Goal: Transaction & Acquisition: Book appointment/travel/reservation

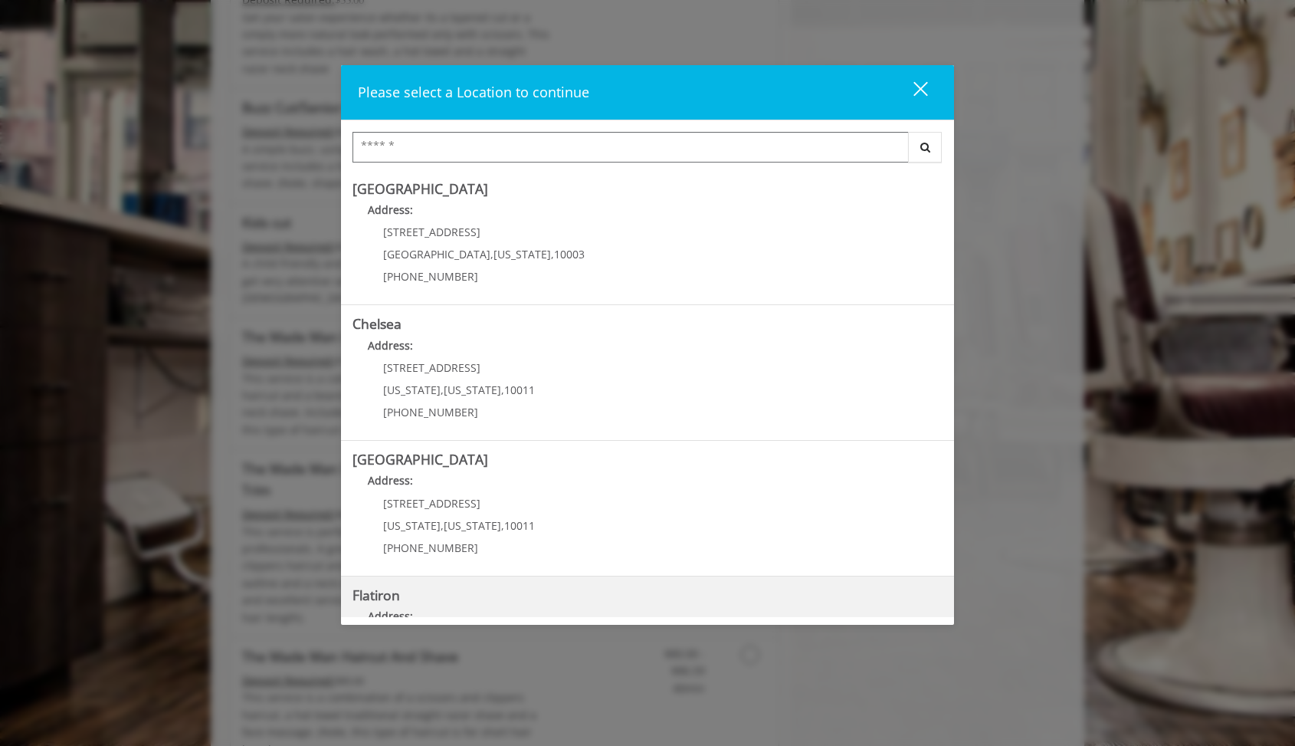
scroll to position [229, 0]
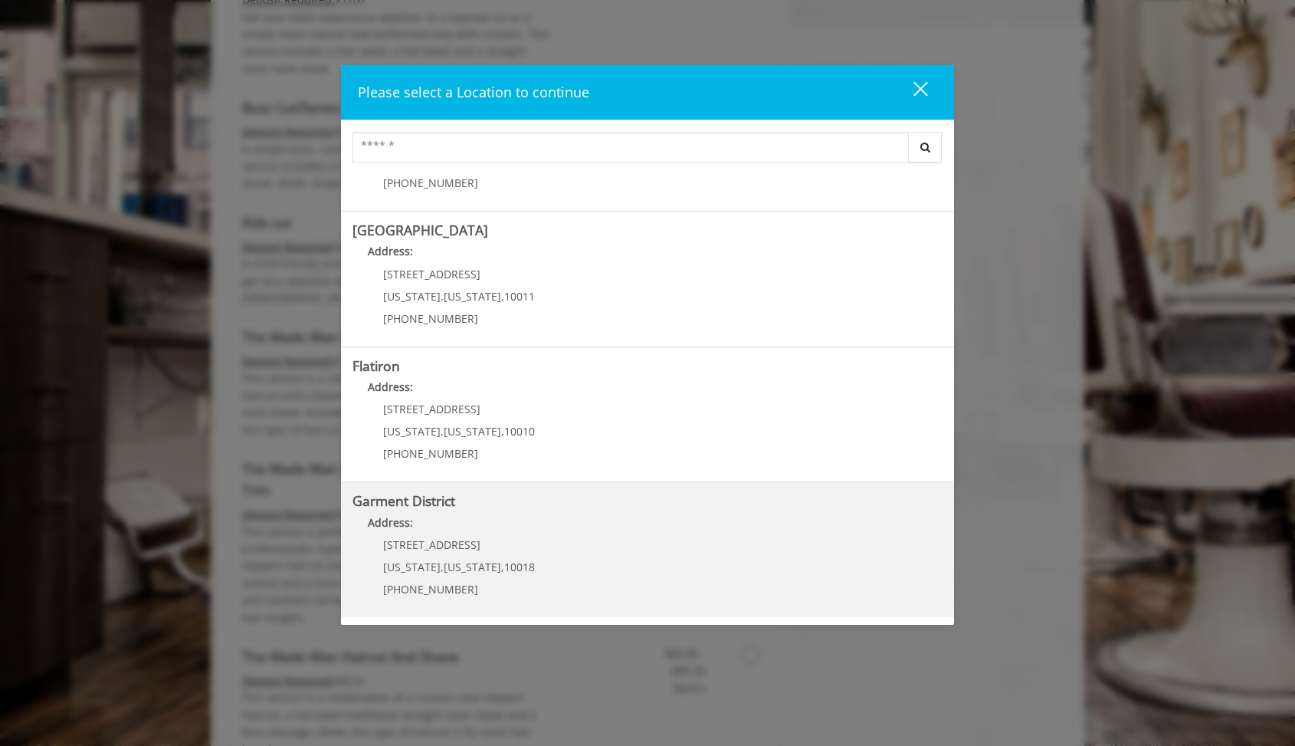
click at [520, 549] on p "[STREET_ADDRESS]" at bounding box center [459, 544] width 152 height 11
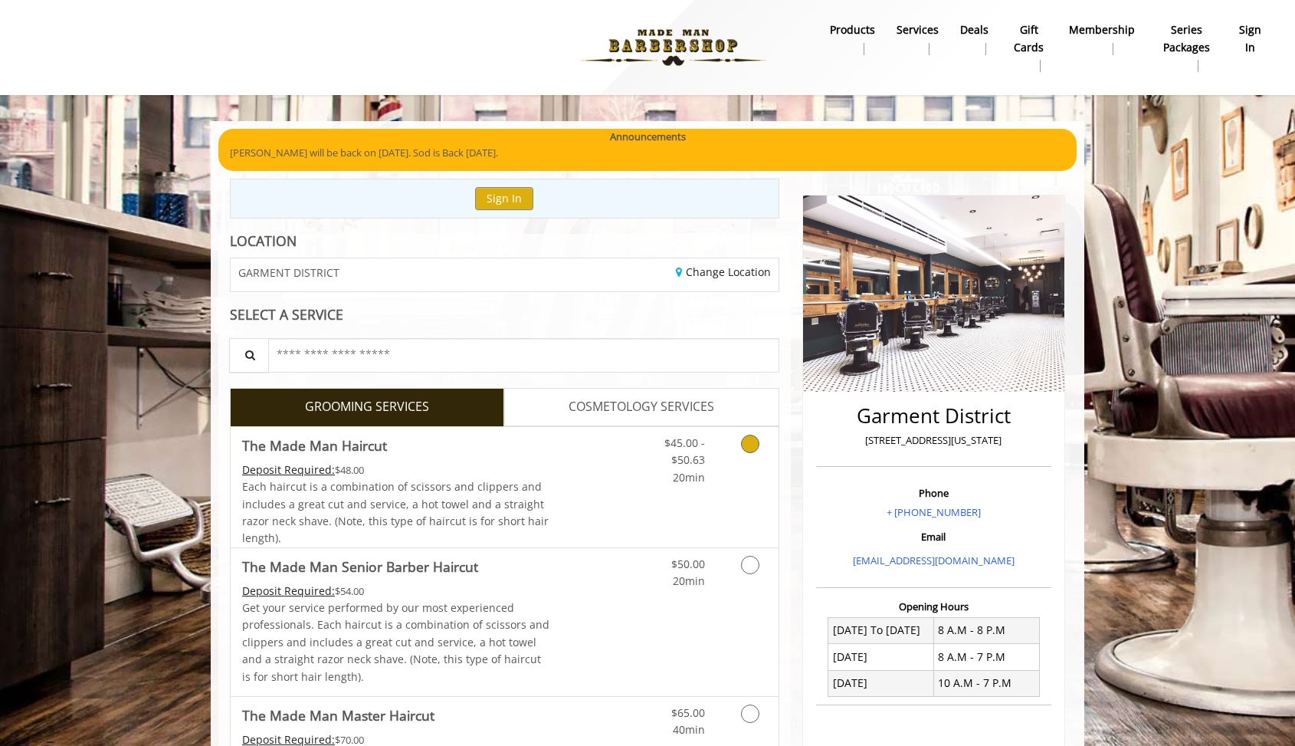
click at [475, 468] on div "Deposit Required: $48.00" at bounding box center [396, 469] width 308 height 17
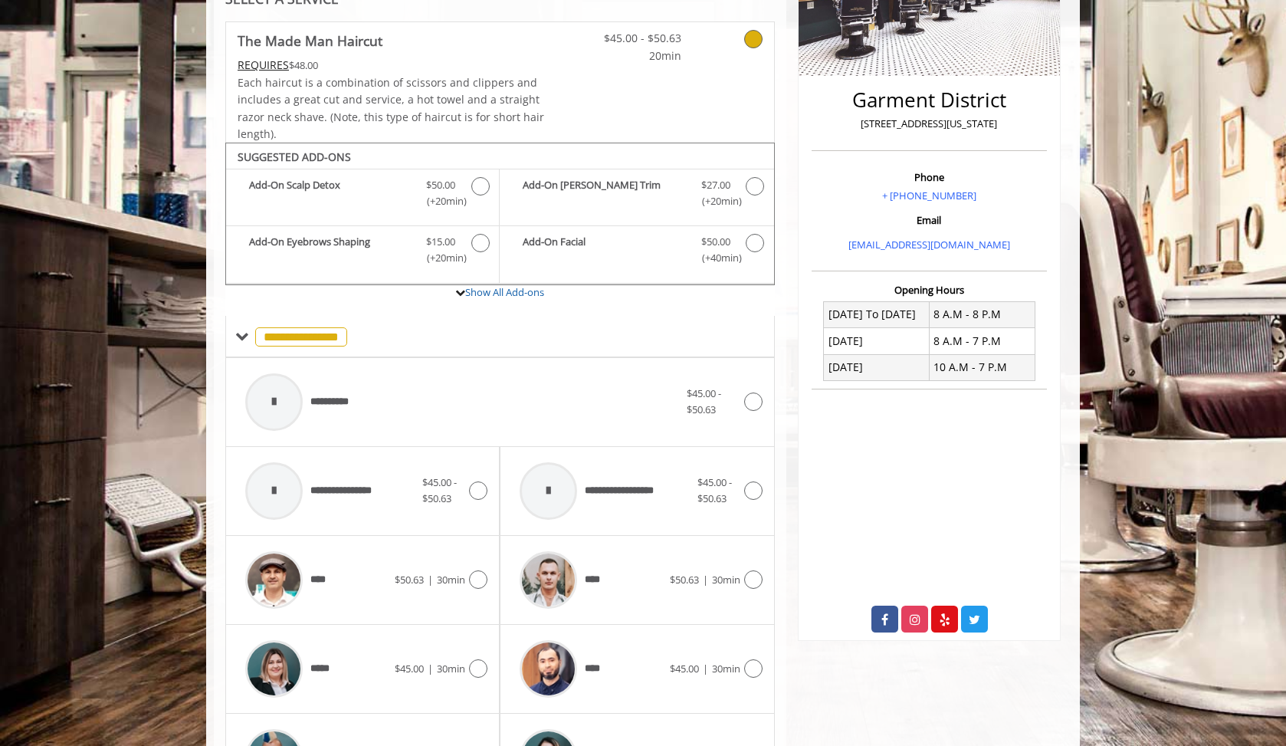
scroll to position [458, 0]
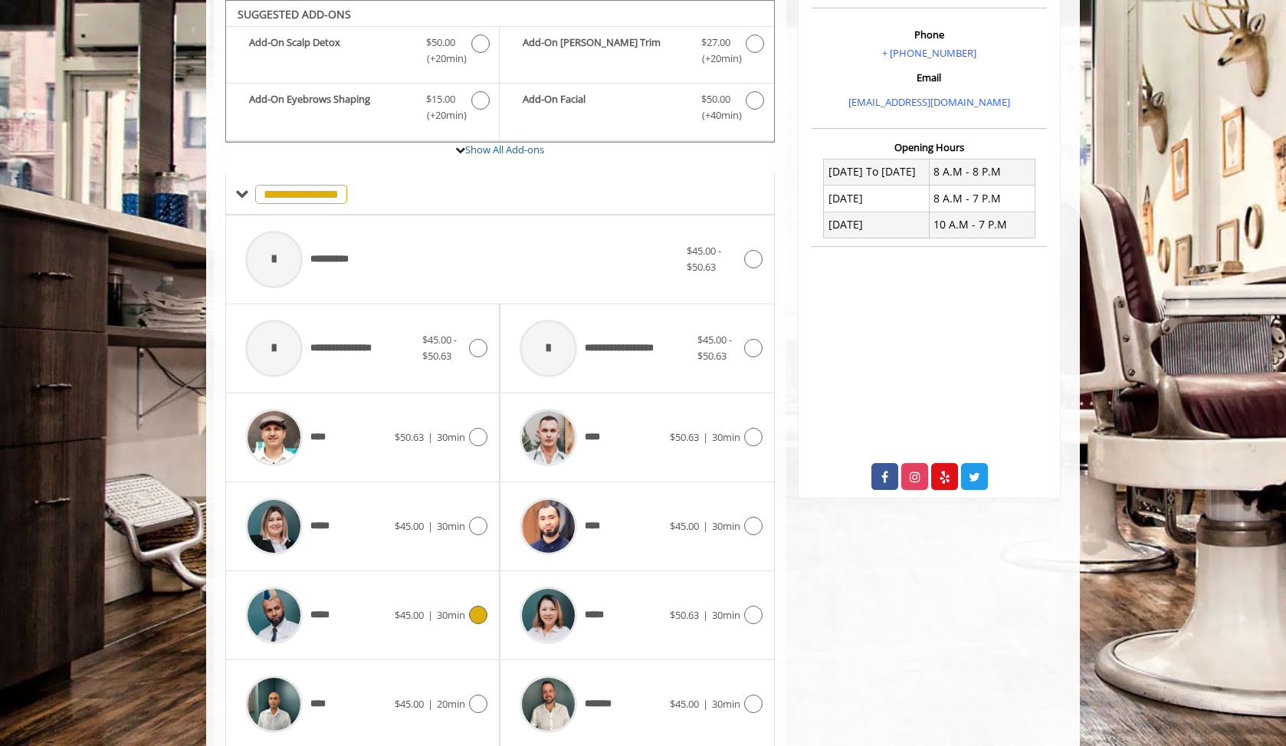
click at [401, 608] on span "$45.00" at bounding box center [409, 615] width 29 height 14
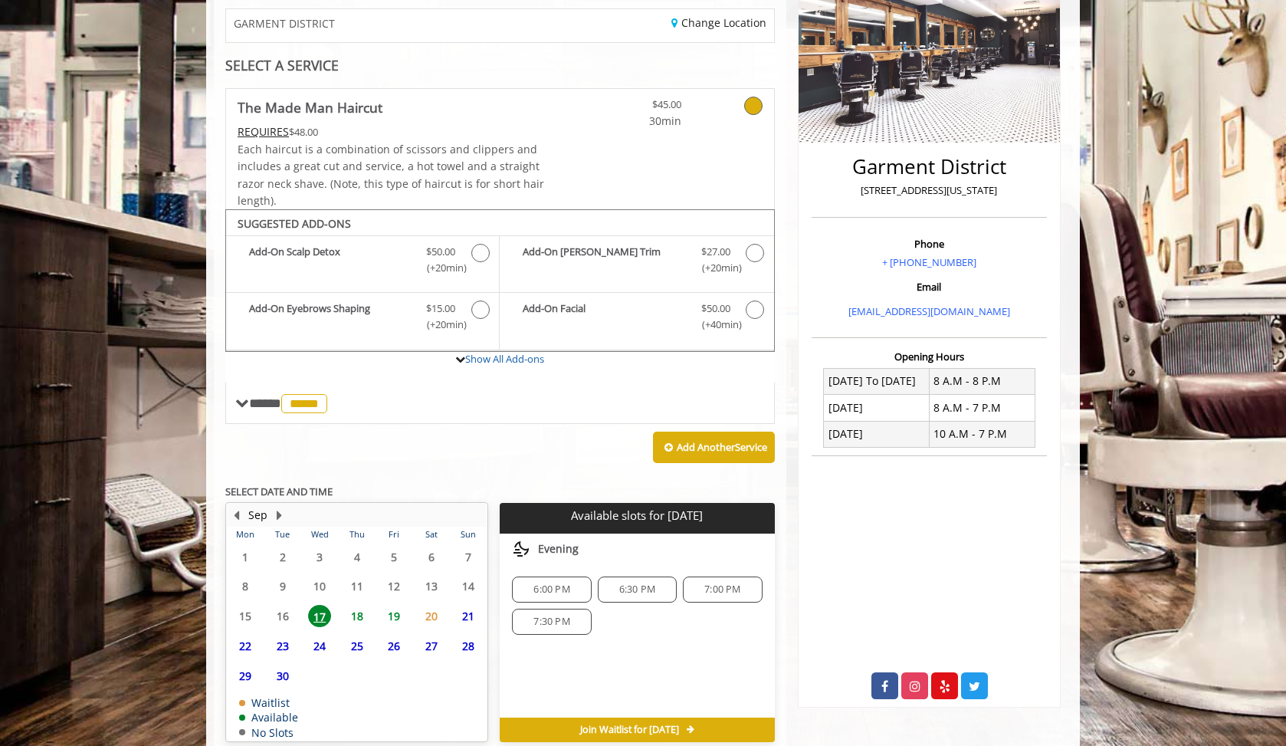
scroll to position [320, 0]
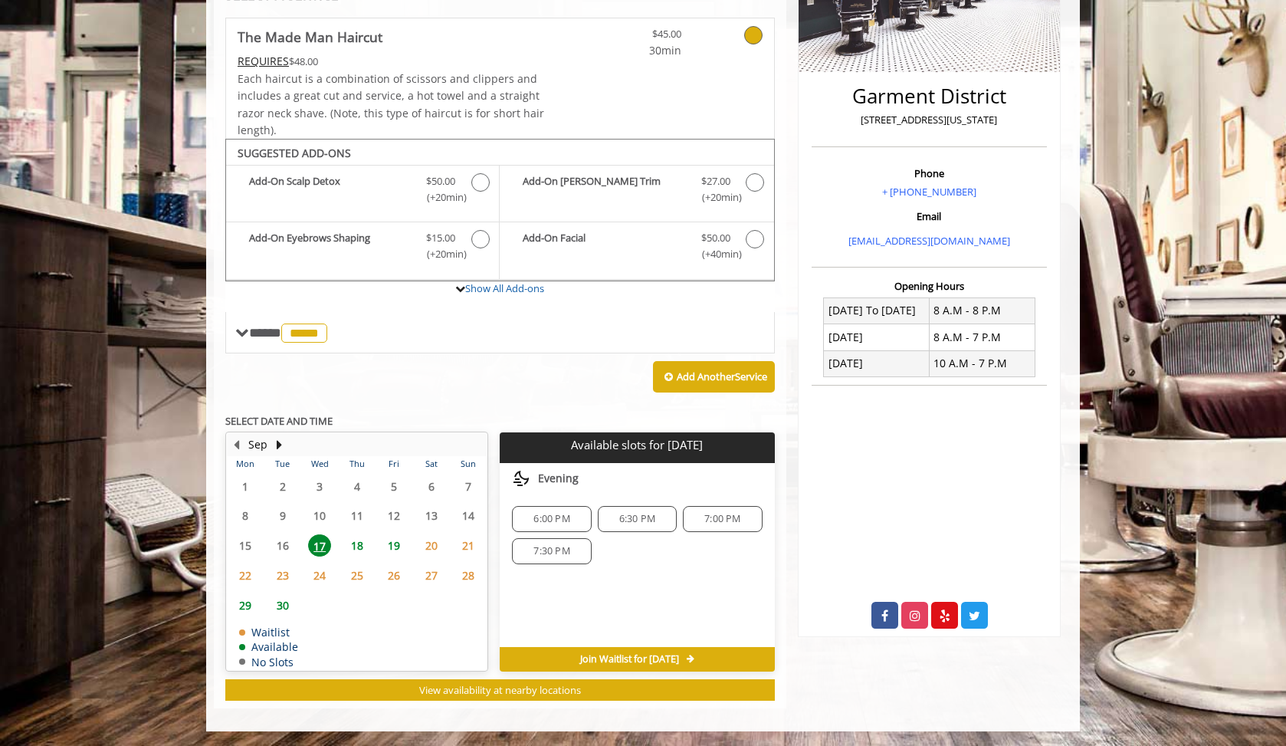
click at [361, 547] on span "18" at bounding box center [357, 545] width 23 height 22
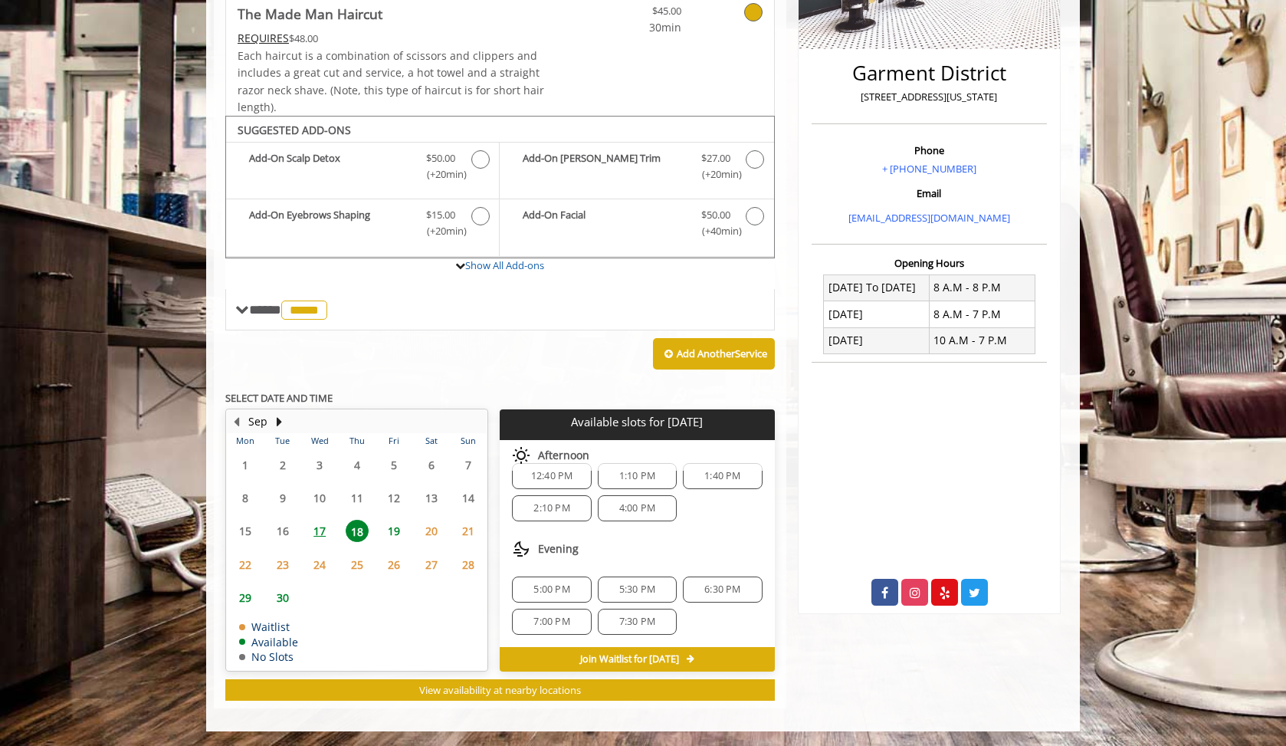
scroll to position [130, 0]
click at [320, 532] on span "17" at bounding box center [319, 531] width 23 height 22
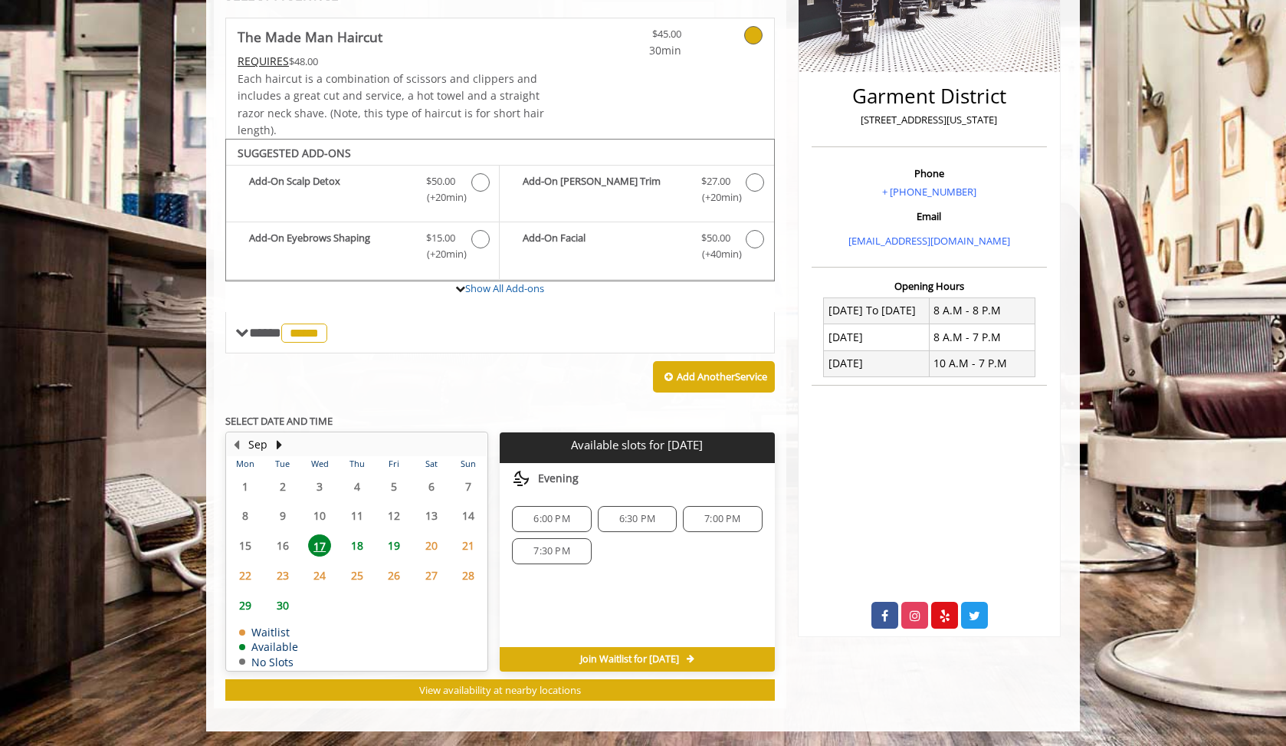
click at [358, 546] on span "18" at bounding box center [357, 545] width 23 height 22
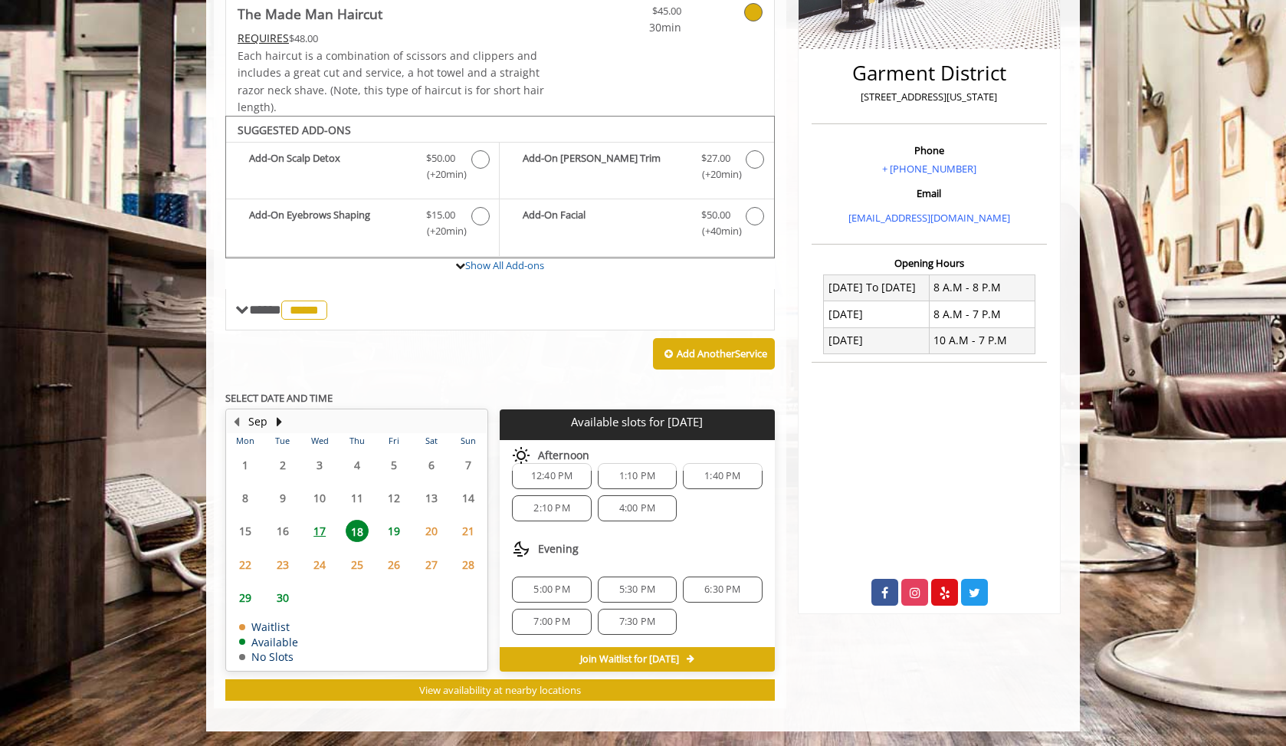
scroll to position [0, 0]
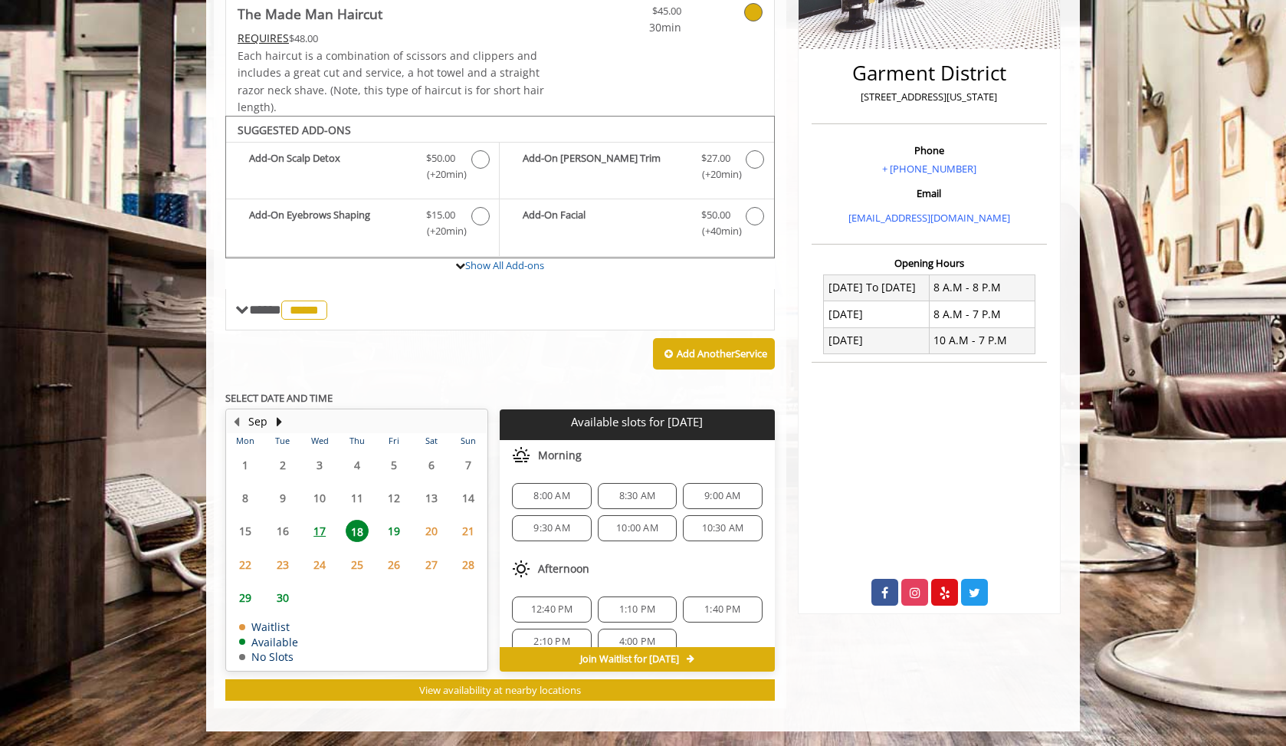
click at [398, 531] on span "19" at bounding box center [393, 531] width 23 height 22
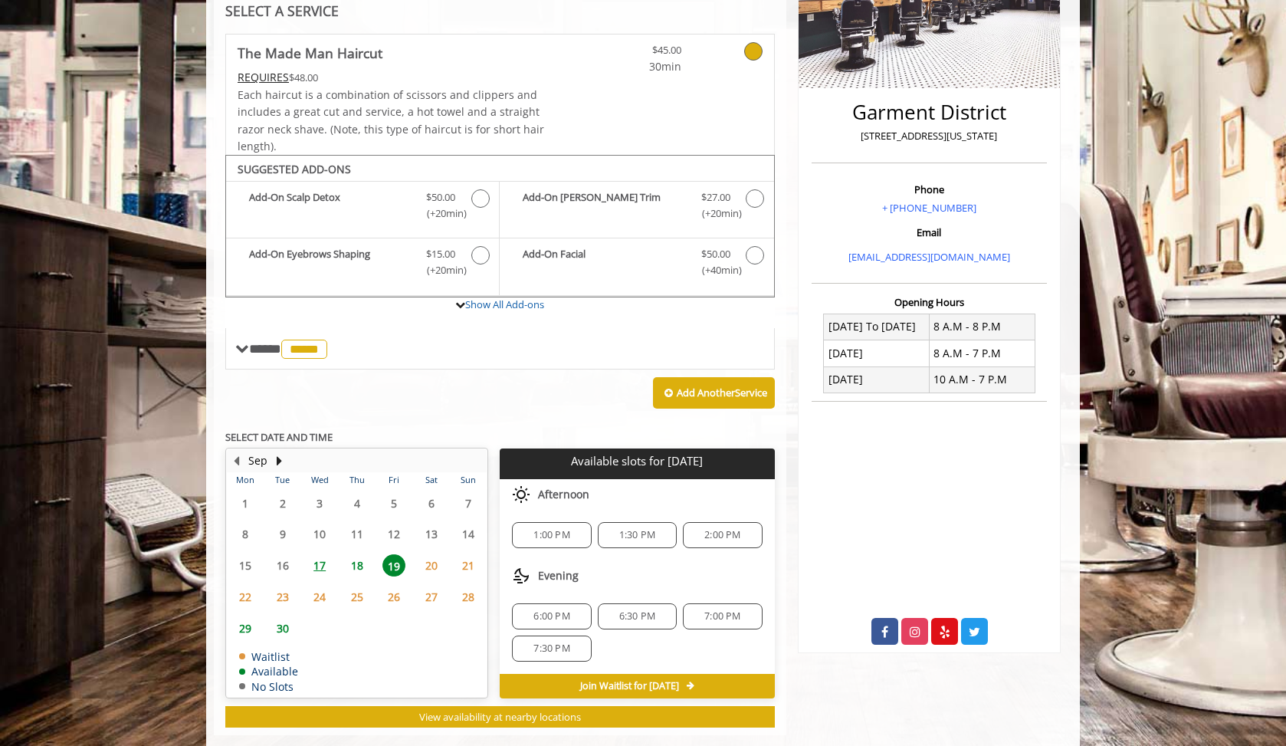
scroll to position [299, 0]
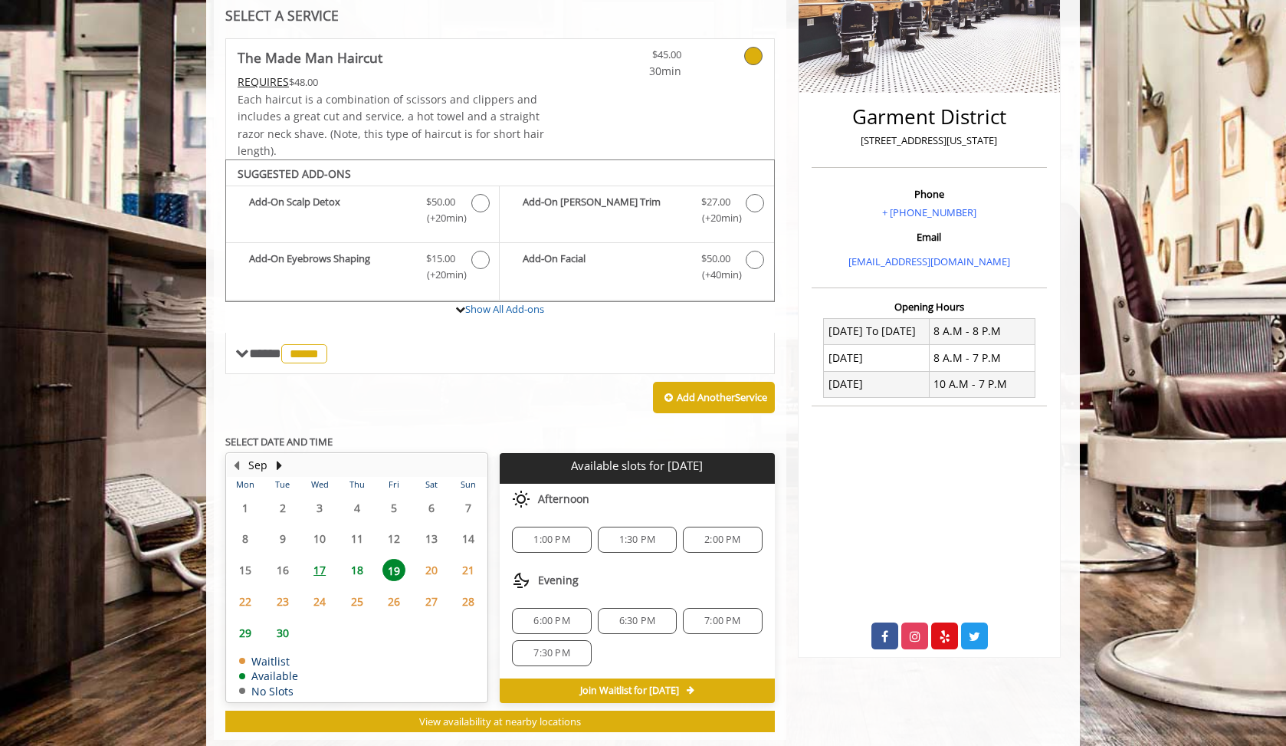
click at [100, 521] on body "**********" at bounding box center [643, 292] width 1286 height 941
